Goal: Task Accomplishment & Management: Manage account settings

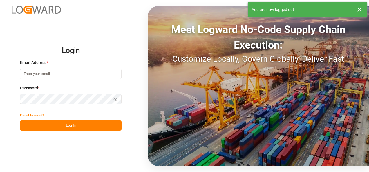
type input "[PERSON_NAME][EMAIL_ADDRESS][PERSON_NAME][DOMAIN_NAME]"
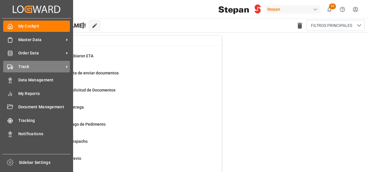
click at [24, 68] on span "Track" at bounding box center [41, 67] width 46 height 6
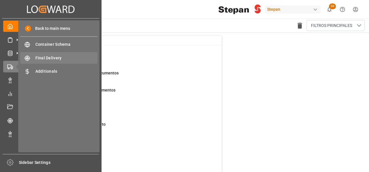
click at [45, 57] on span "Final Delivery" at bounding box center [66, 58] width 62 height 6
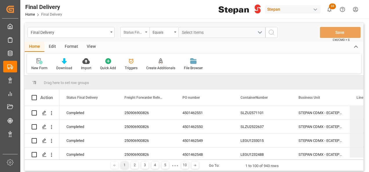
click at [145, 34] on div "Status Final Delivery" at bounding box center [134, 32] width 29 height 11
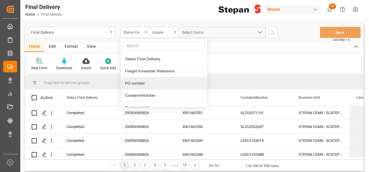
click at [140, 84] on div "PO number" at bounding box center [164, 83] width 86 height 12
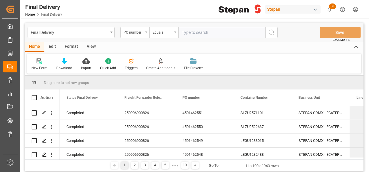
click at [192, 33] on input "text" at bounding box center [221, 32] width 87 height 11
type input "4501462552"
click at [268, 32] on icon "search button" at bounding box center [271, 32] width 7 height 7
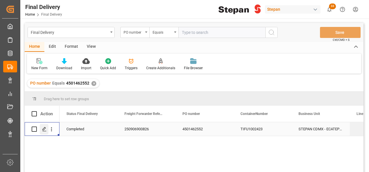
click at [44, 129] on polygon "Press SPACE to select this row." at bounding box center [44, 129] width 3 height 3
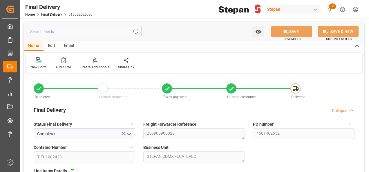
type input "[DATE]"
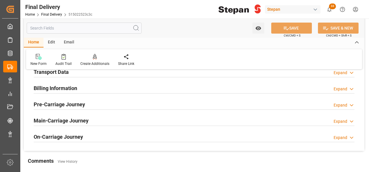
click at [49, 88] on h2 "Billing Information" at bounding box center [56, 88] width 44 height 8
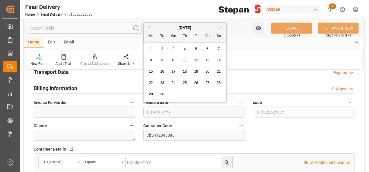
click at [155, 110] on input "text" at bounding box center [194, 112] width 102 height 11
click at [162, 30] on div "[DATE]" at bounding box center [185, 28] width 82 height 6
click at [183, 83] on span "25" at bounding box center [185, 83] width 4 height 4
type input "[DATE]"
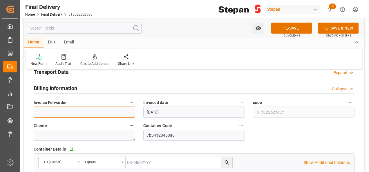
click at [41, 114] on textarea at bounding box center [85, 112] width 102 height 11
paste textarea "LM457060"
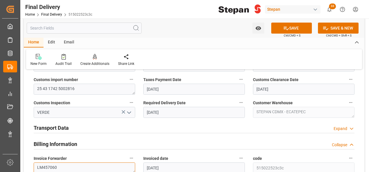
scroll to position [174, 0]
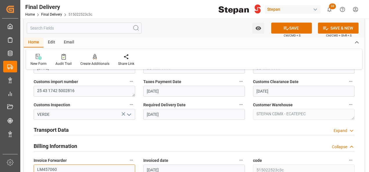
type textarea "LM457060"
click at [52, 129] on h2 "Transport Data" at bounding box center [51, 130] width 35 height 8
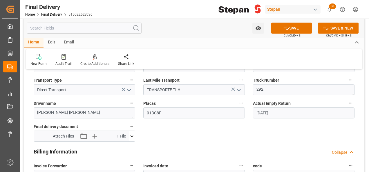
scroll to position [290, 0]
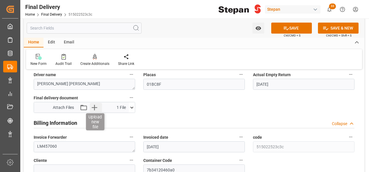
click at [93, 106] on icon "button" at bounding box center [94, 107] width 9 height 9
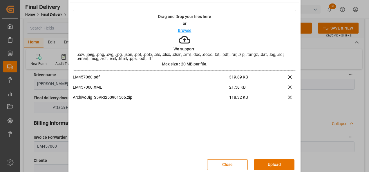
scroll to position [23, 0]
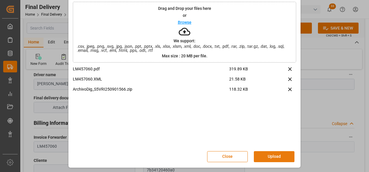
click at [260, 157] on button "Upload" at bounding box center [274, 156] width 41 height 11
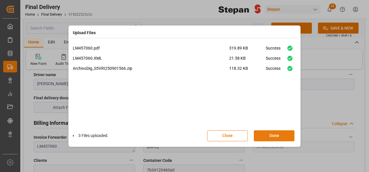
click at [279, 139] on button "Done" at bounding box center [274, 136] width 41 height 11
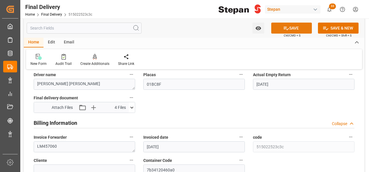
click at [288, 31] on icon at bounding box center [286, 28] width 6 height 6
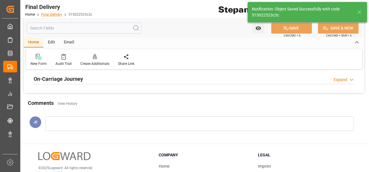
click at [50, 14] on link "Final Delivery" at bounding box center [51, 14] width 21 height 4
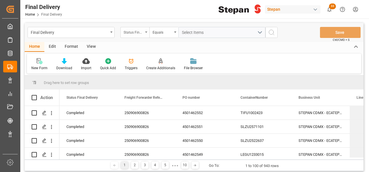
click at [138, 33] on div "Status Final Delivery" at bounding box center [134, 31] width 20 height 7
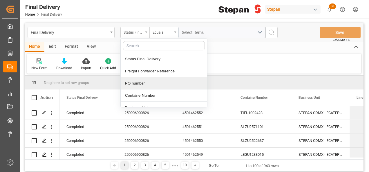
click at [132, 83] on div "PO number" at bounding box center [164, 83] width 86 height 12
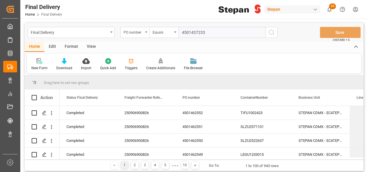
type input "4501437233"
click at [271, 32] on icon "search button" at bounding box center [271, 32] width 7 height 7
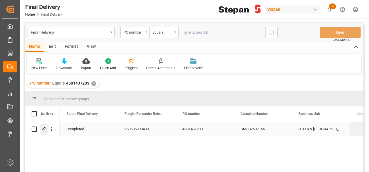
click at [44, 129] on icon "Press SPACE to select this row." at bounding box center [44, 129] width 5 height 5
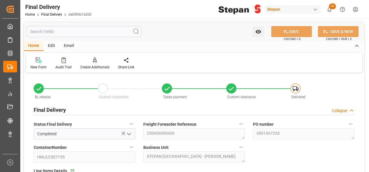
type input "[DATE]"
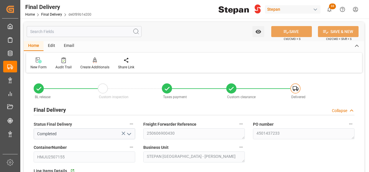
type input "[DATE] 00:00"
type input "[DATE]"
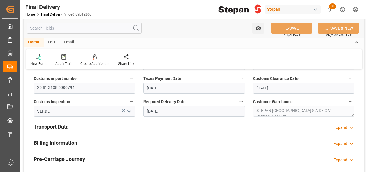
scroll to position [203, 0]
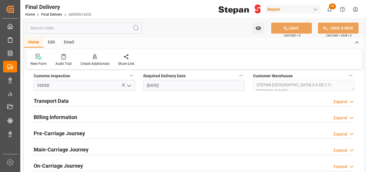
click at [51, 130] on h2 "Pre-Carriage Journey" at bounding box center [59, 134] width 51 height 8
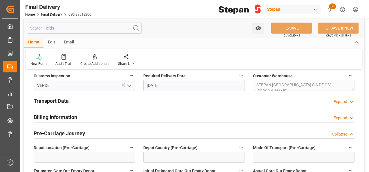
click at [50, 115] on h2 "Billing Information" at bounding box center [56, 117] width 44 height 8
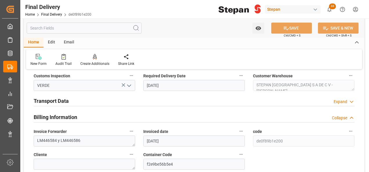
click at [56, 100] on h2 "Transport Data" at bounding box center [51, 101] width 35 height 8
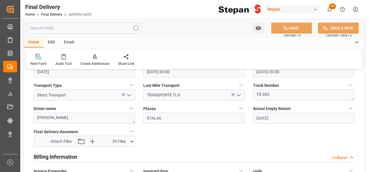
scroll to position [319, 0]
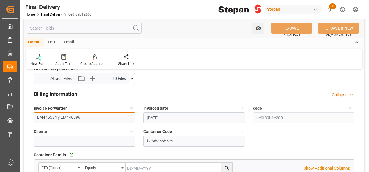
click at [85, 114] on textarea "LM446584 y LM446586" at bounding box center [85, 118] width 102 height 11
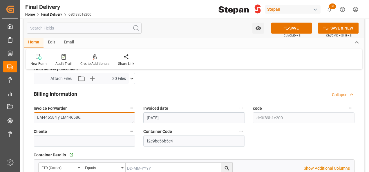
paste textarea "LM457281"
type textarea "LM446584 y LM446586,LM457281"
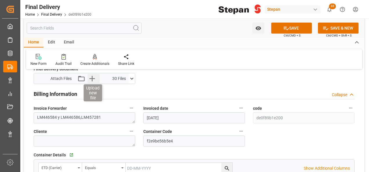
click at [91, 77] on icon "button" at bounding box center [92, 78] width 9 height 9
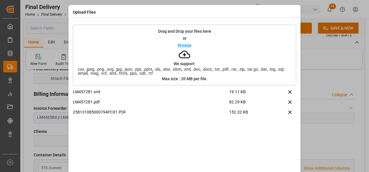
scroll to position [23, 0]
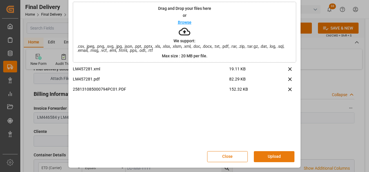
click at [274, 157] on button "Upload" at bounding box center [274, 156] width 41 height 11
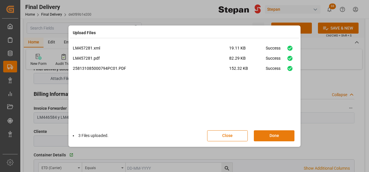
click at [269, 135] on button "Done" at bounding box center [274, 136] width 41 height 11
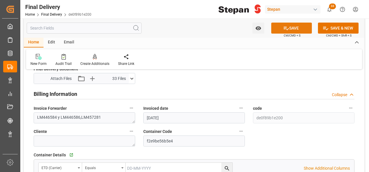
click at [289, 27] on button "SAVE" at bounding box center [291, 28] width 41 height 11
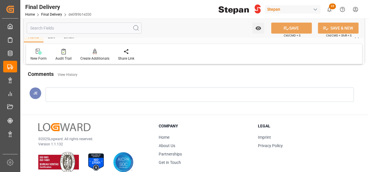
scroll to position [226, 0]
